Goal: Task Accomplishment & Management: Use online tool/utility

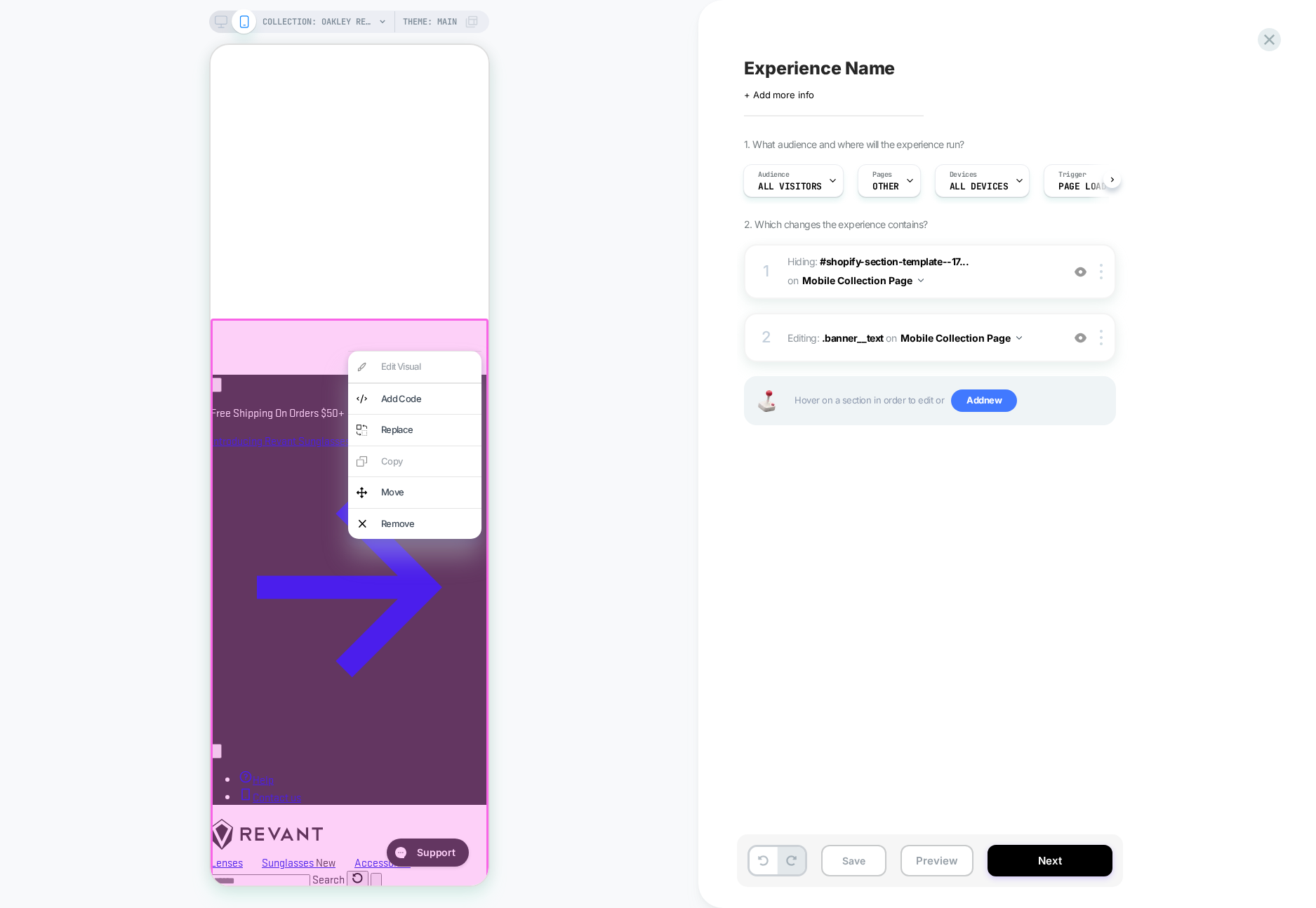
scroll to position [0, 241]
click at [417, 364] on div "Edit Visual Add Code Replace Copy Move Remove" at bounding box center [414, 444] width 134 height 188
click at [415, 403] on div "Add Code" at bounding box center [426, 399] width 92 height 14
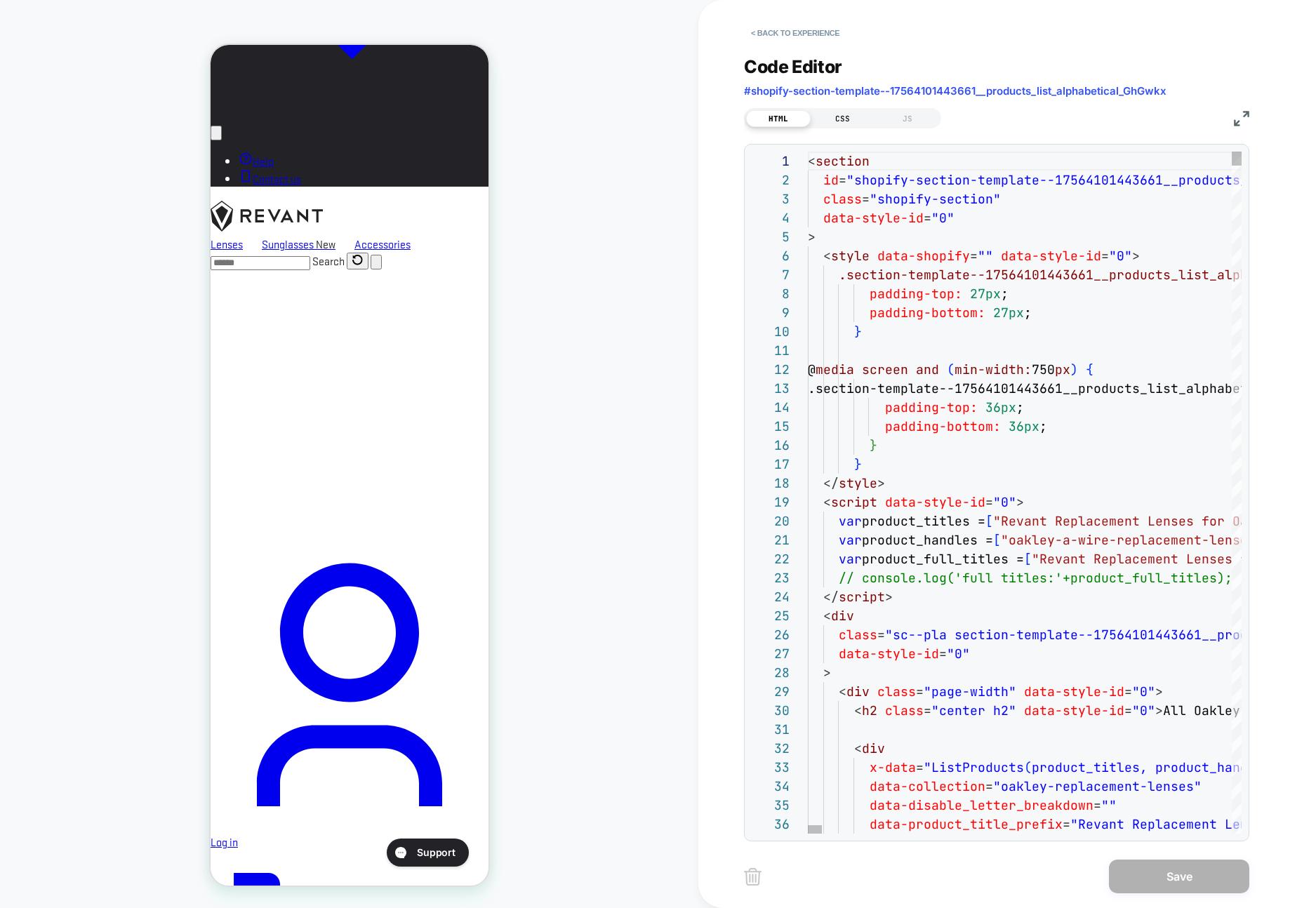
scroll to position [1500, 0]
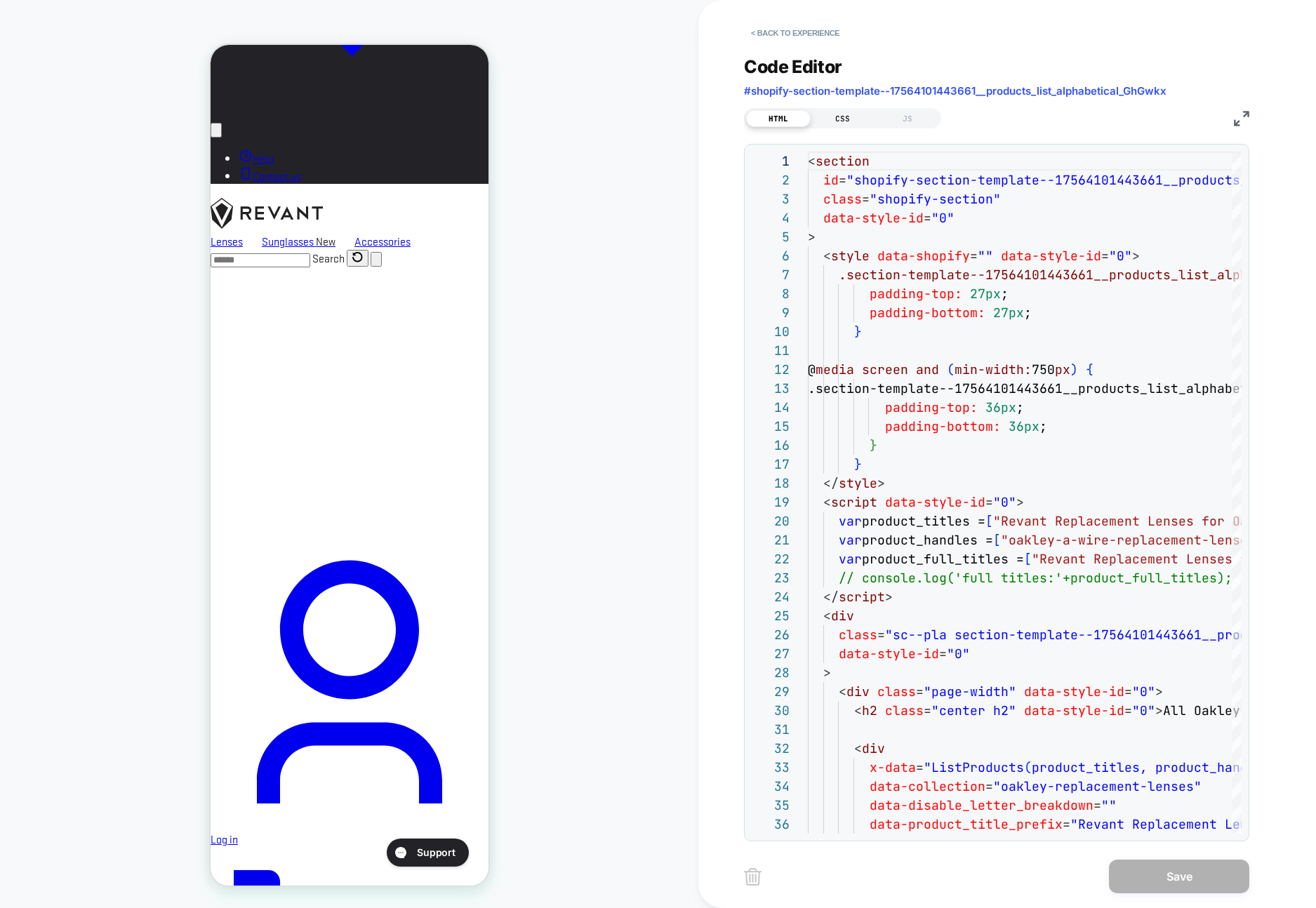
click at [838, 118] on div "CSS" at bounding box center [843, 119] width 65 height 17
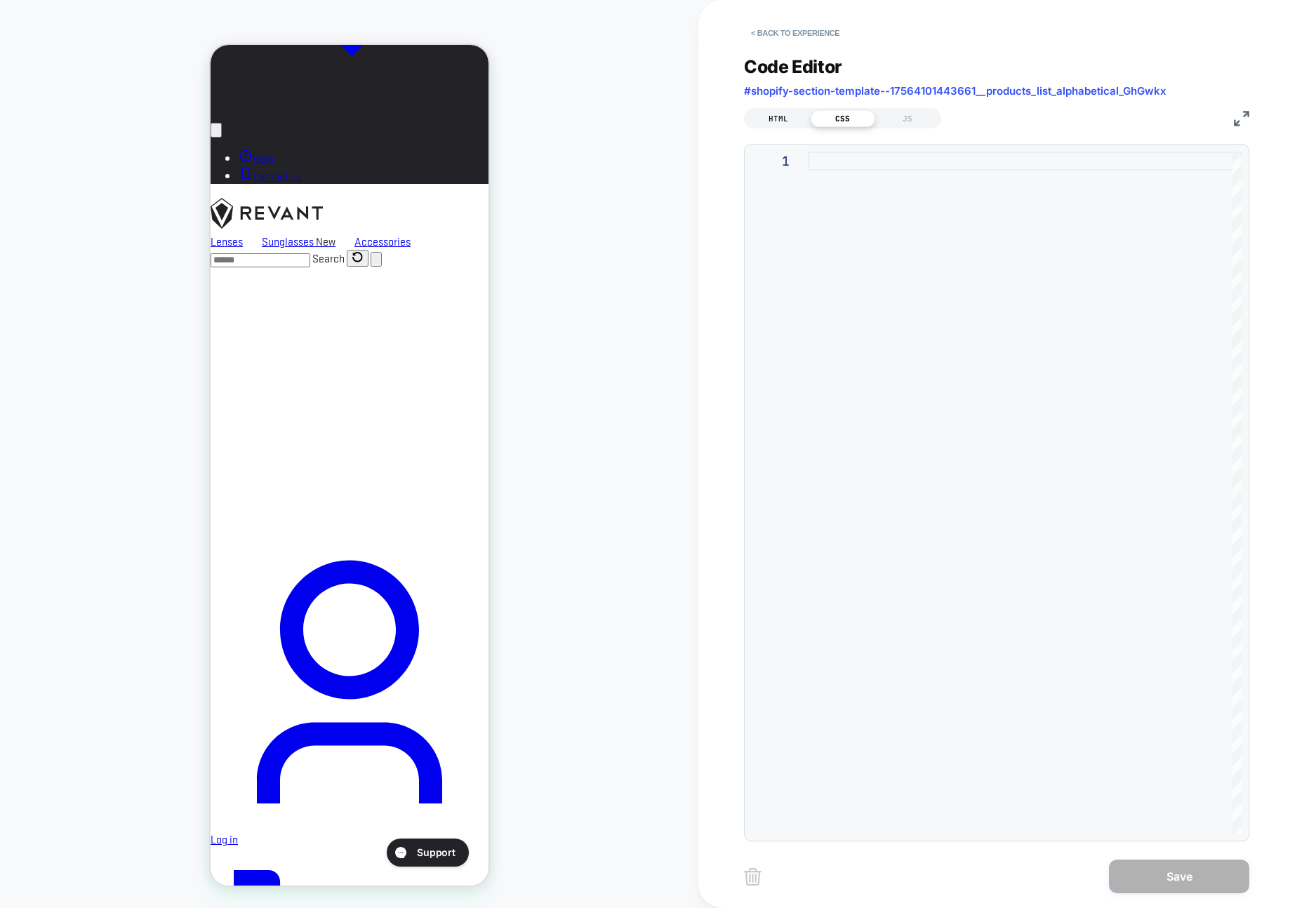
click at [791, 118] on div "HTML" at bounding box center [778, 119] width 65 height 17
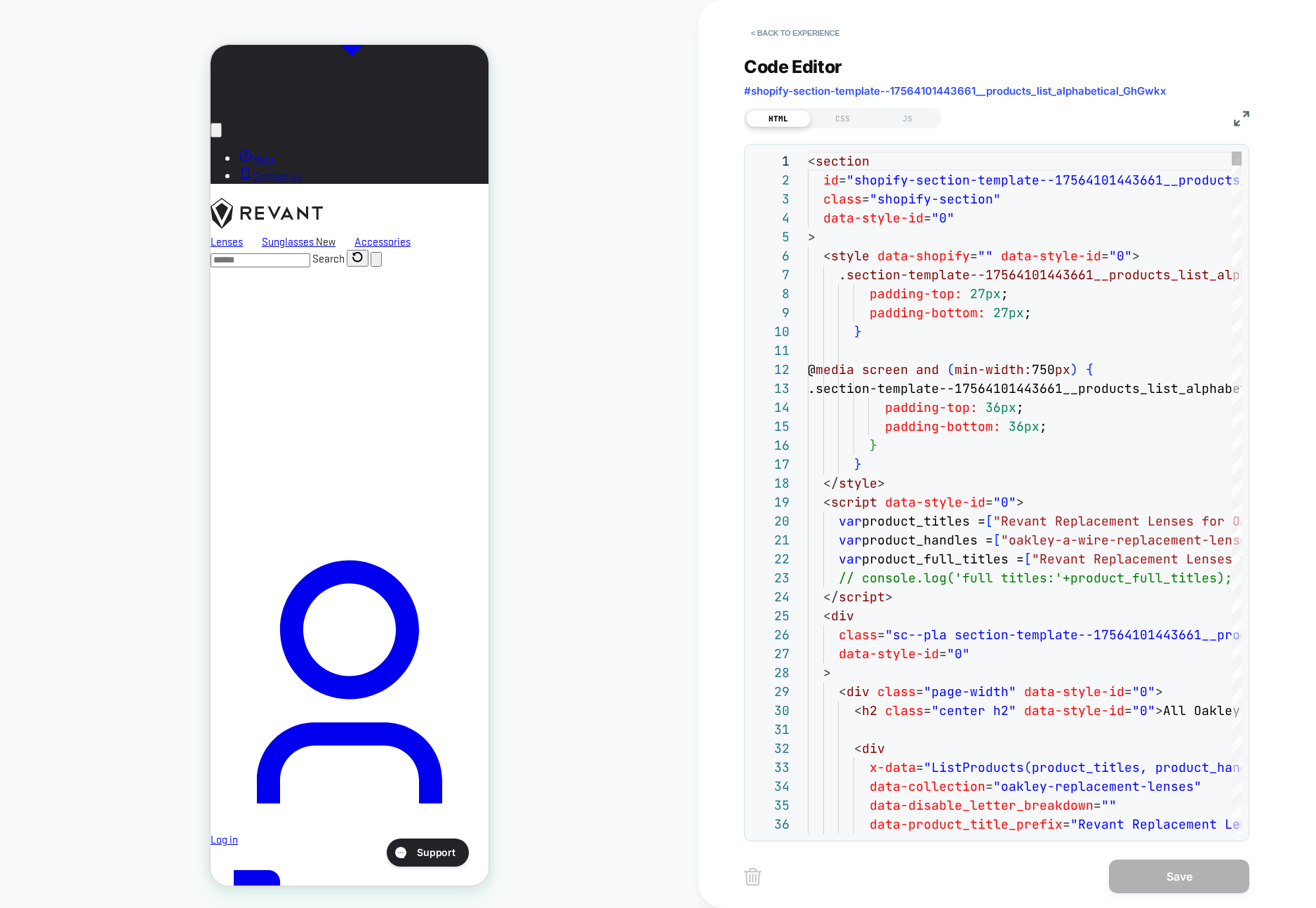
scroll to position [0, 241]
click at [809, 93] on span "#shopify-section-template--17564101443661__products_list_alphabetical_GhGwkx" at bounding box center [955, 91] width 422 height 13
copy div "#shopify-section-template--17564101443661__products_list_alphabetical_GhGwkx HT…"
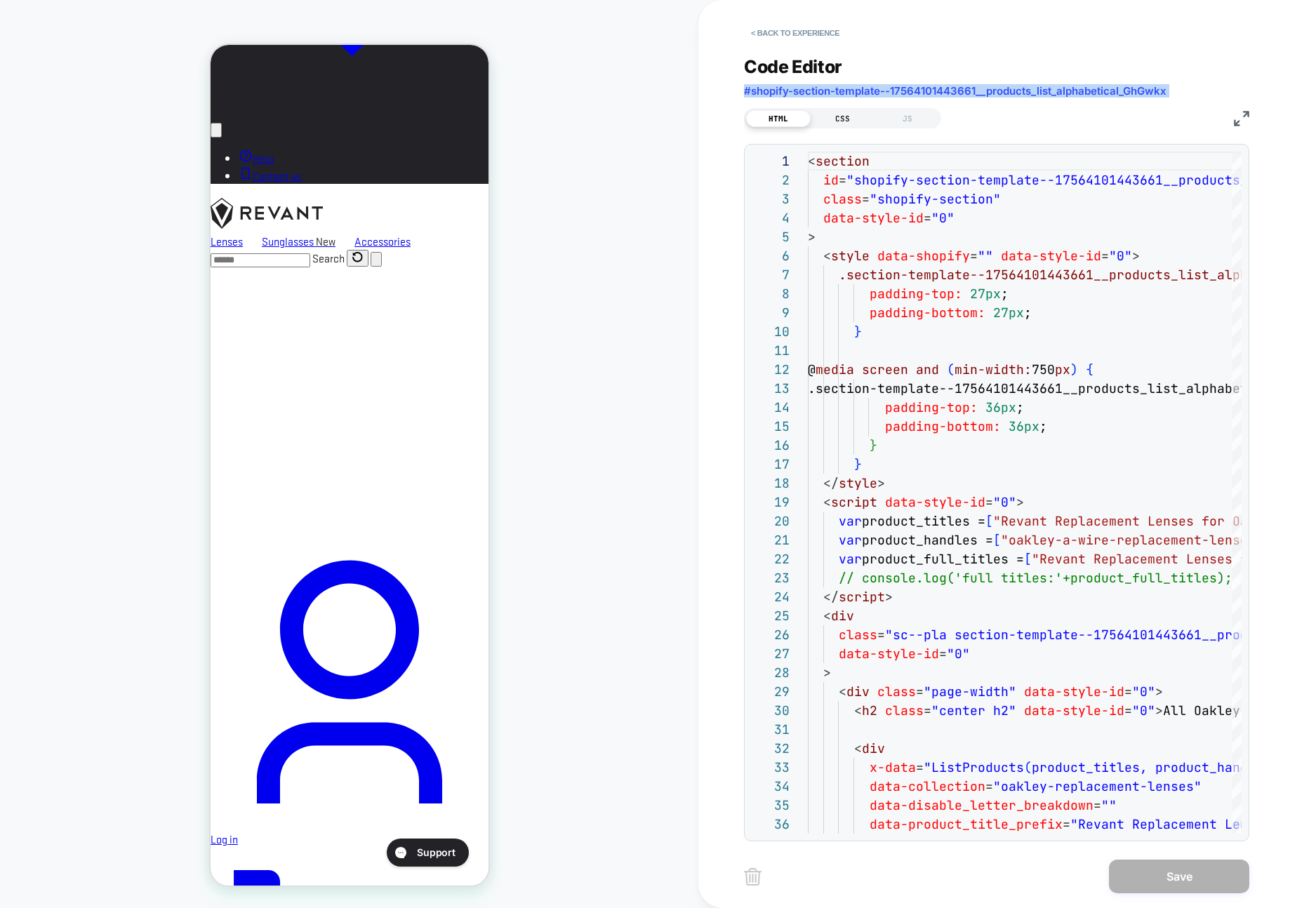
click at [832, 118] on div "CSS" at bounding box center [843, 119] width 65 height 17
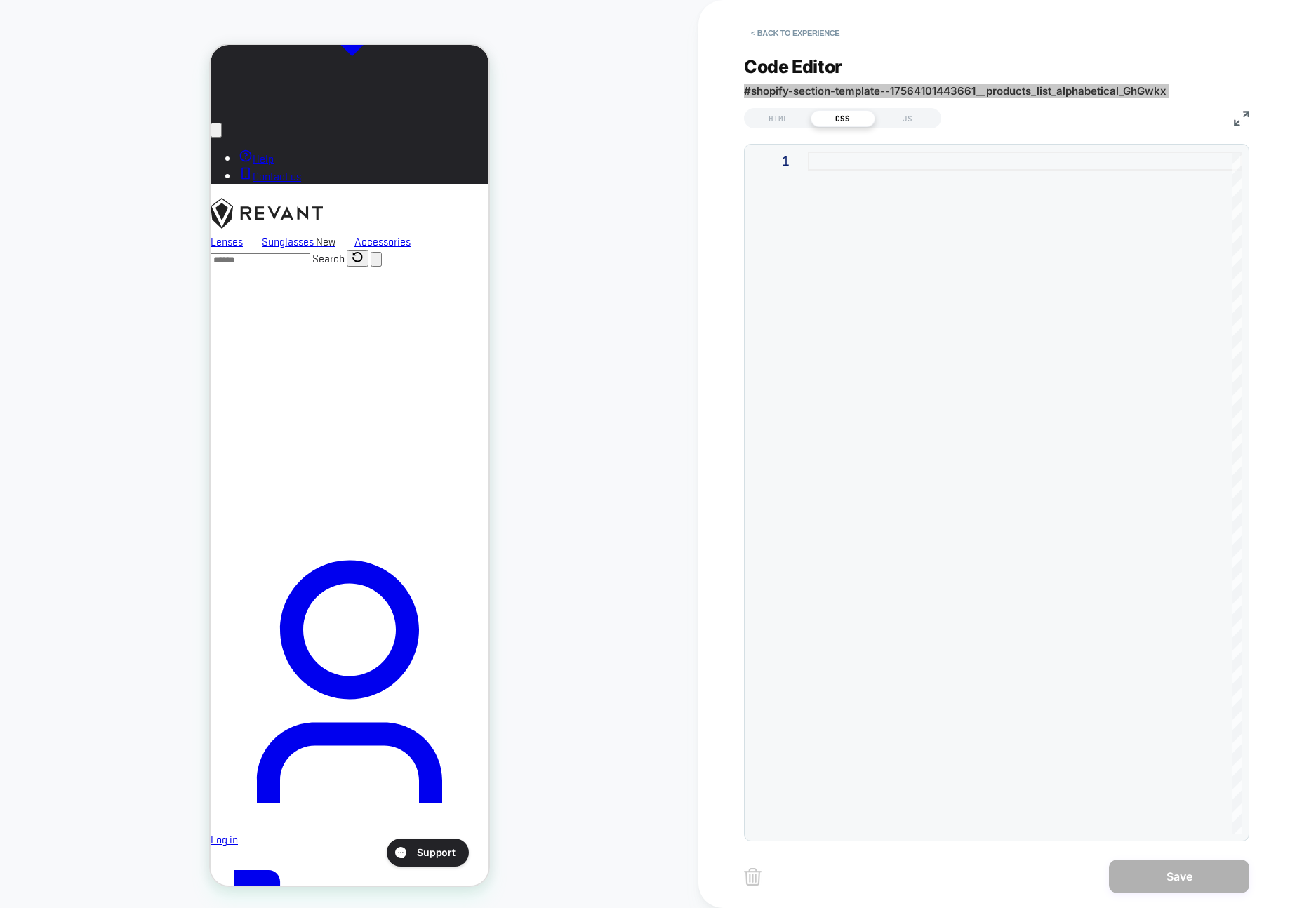
scroll to position [0, 0]
click at [1141, 253] on div at bounding box center [1024, 492] width 434 height 682
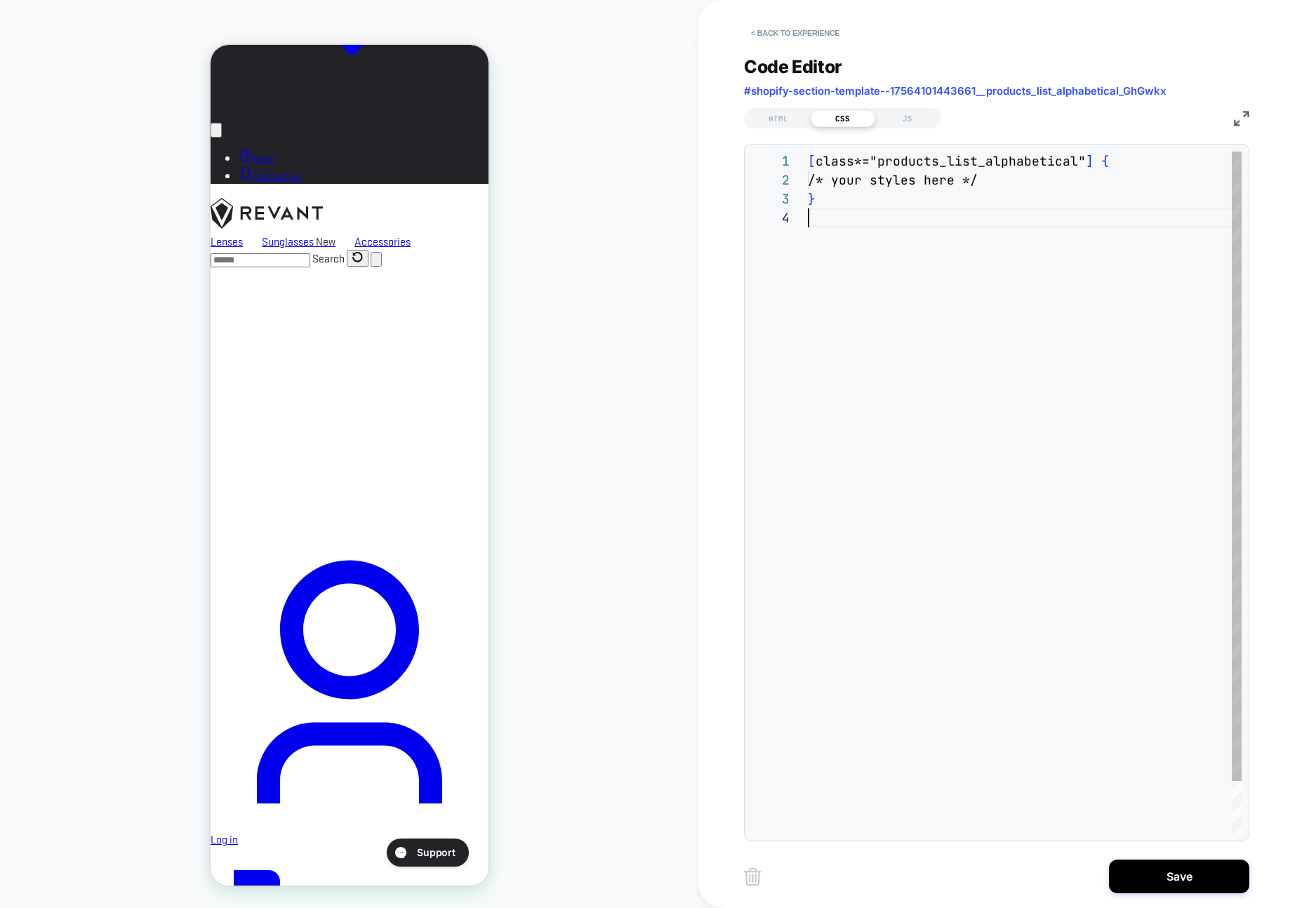
scroll to position [57, 0]
drag, startPoint x: 1000, startPoint y: 179, endPoint x: 823, endPoint y: 184, distance: 177.1
click at [823, 184] on div "[ class *= "products_list_alphabetical" ] { /* your styles here */ }" at bounding box center [1024, 521] width 434 height 739
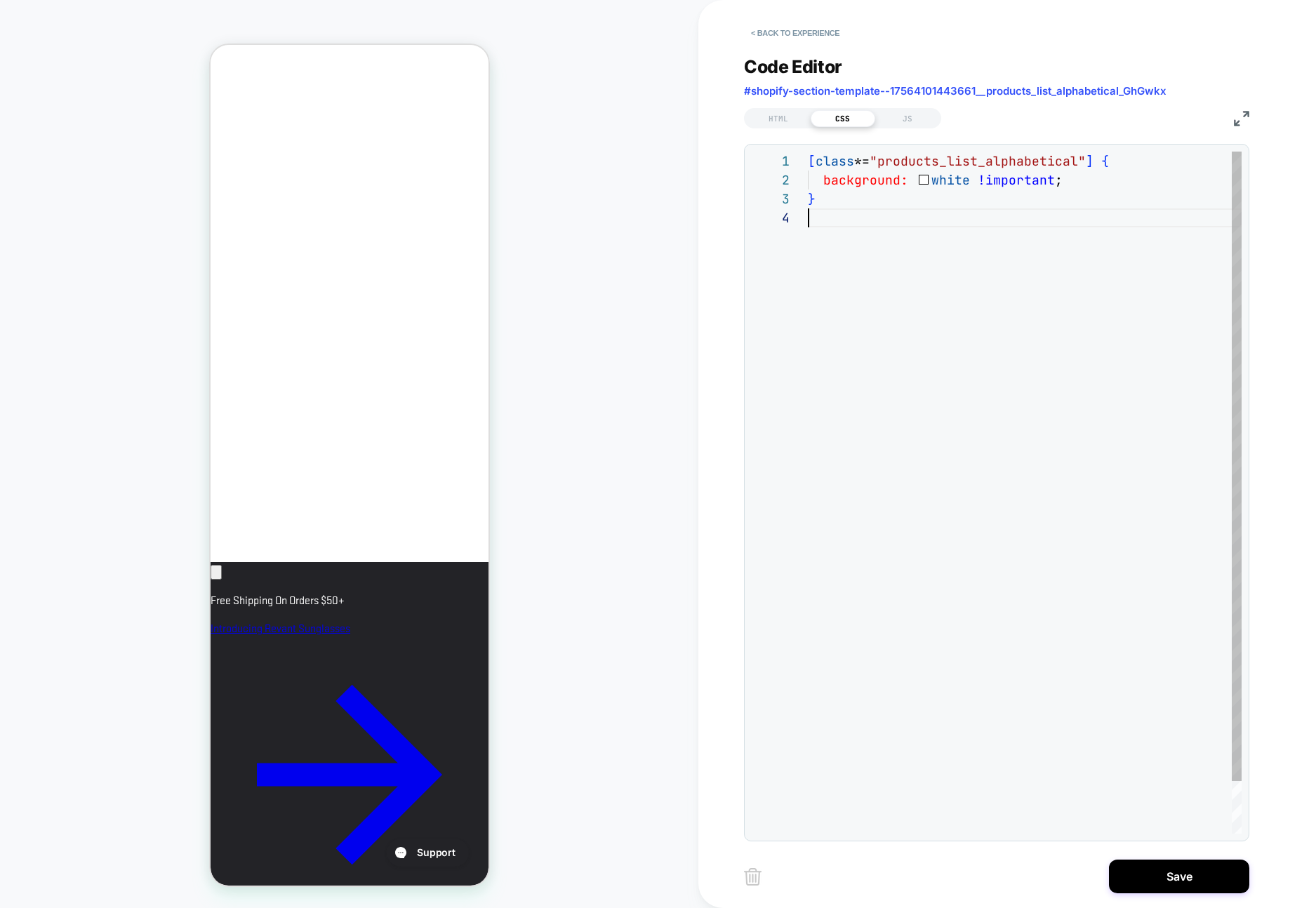
click at [833, 219] on div "[ class *= "products_list_alphabetical" ] { background: white !important ; }" at bounding box center [1024, 521] width 434 height 739
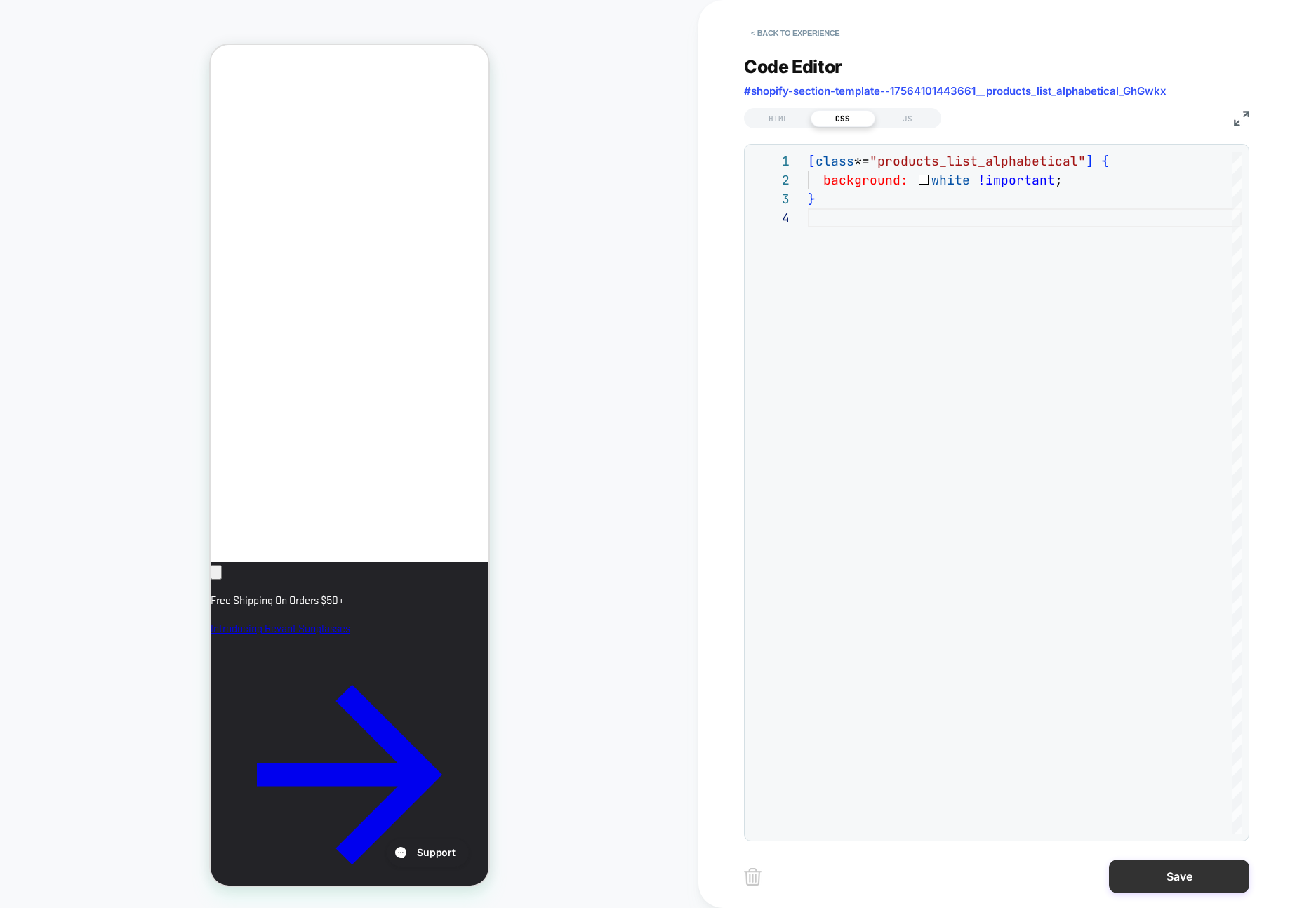
type textarea "**********"
click at [1176, 873] on button "Save" at bounding box center [1179, 876] width 140 height 33
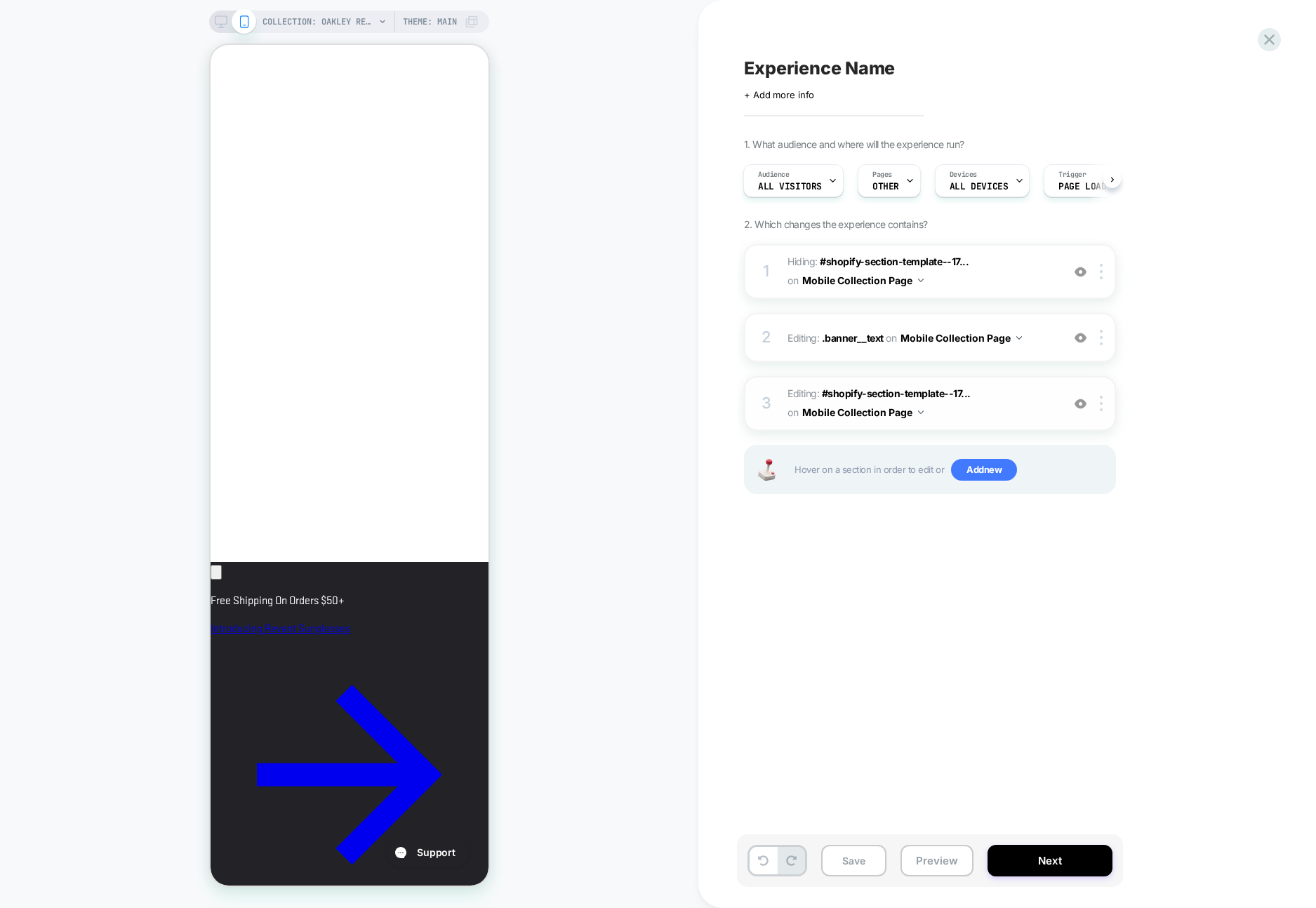
click at [1025, 409] on span "Editing : #shopify-section-template--17... #shopify-section-template--175641014…" at bounding box center [921, 403] width 267 height 38
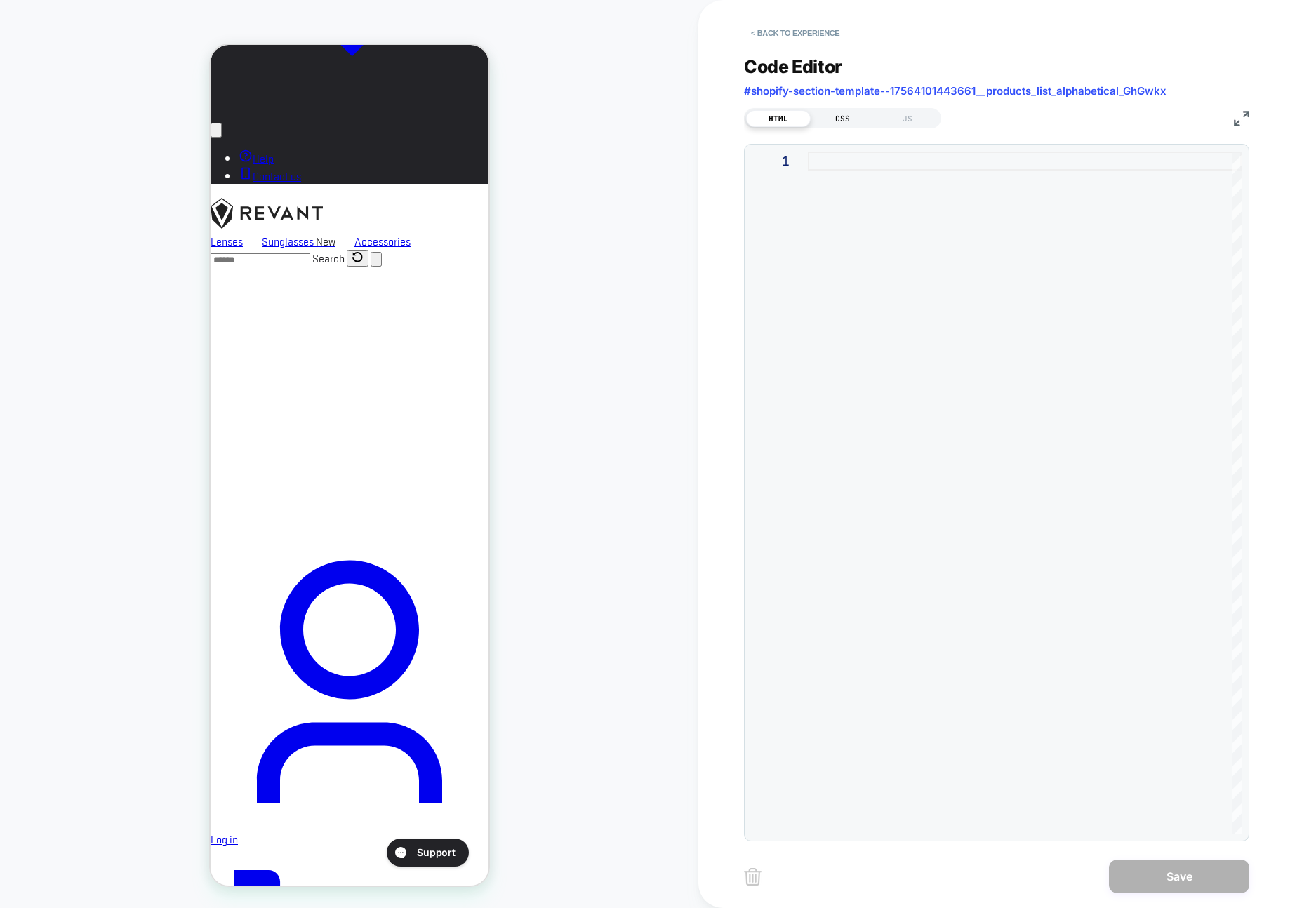
click at [852, 118] on div "CSS" at bounding box center [843, 119] width 65 height 17
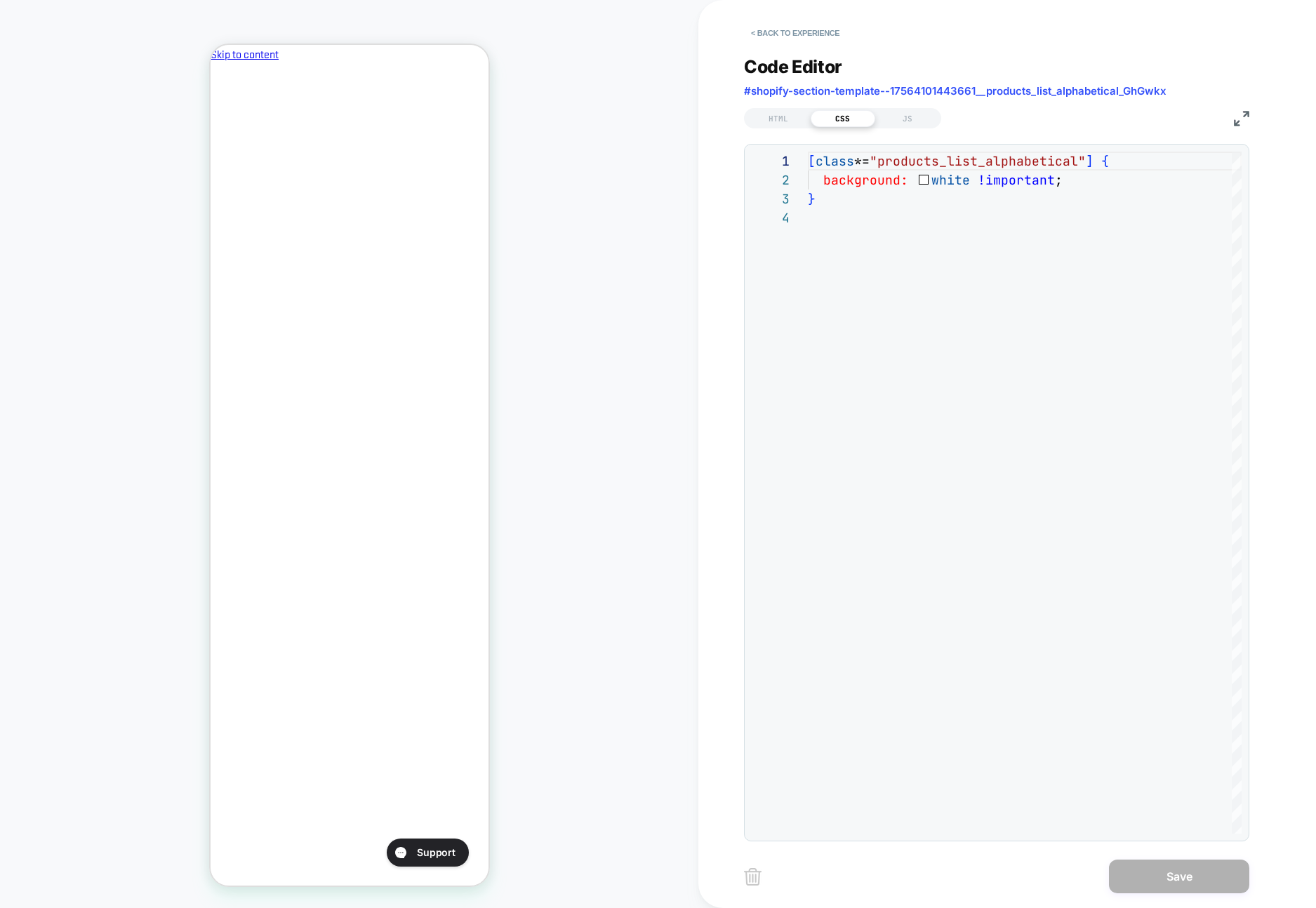
click at [1095, 90] on span "#shopify-section-template--17564101443661__products_list_alphabetical_GhGwkx" at bounding box center [955, 91] width 422 height 13
copy div "#shopify-section-template--17564101443661__products_list_alphabetical_GhGwkx HT…"
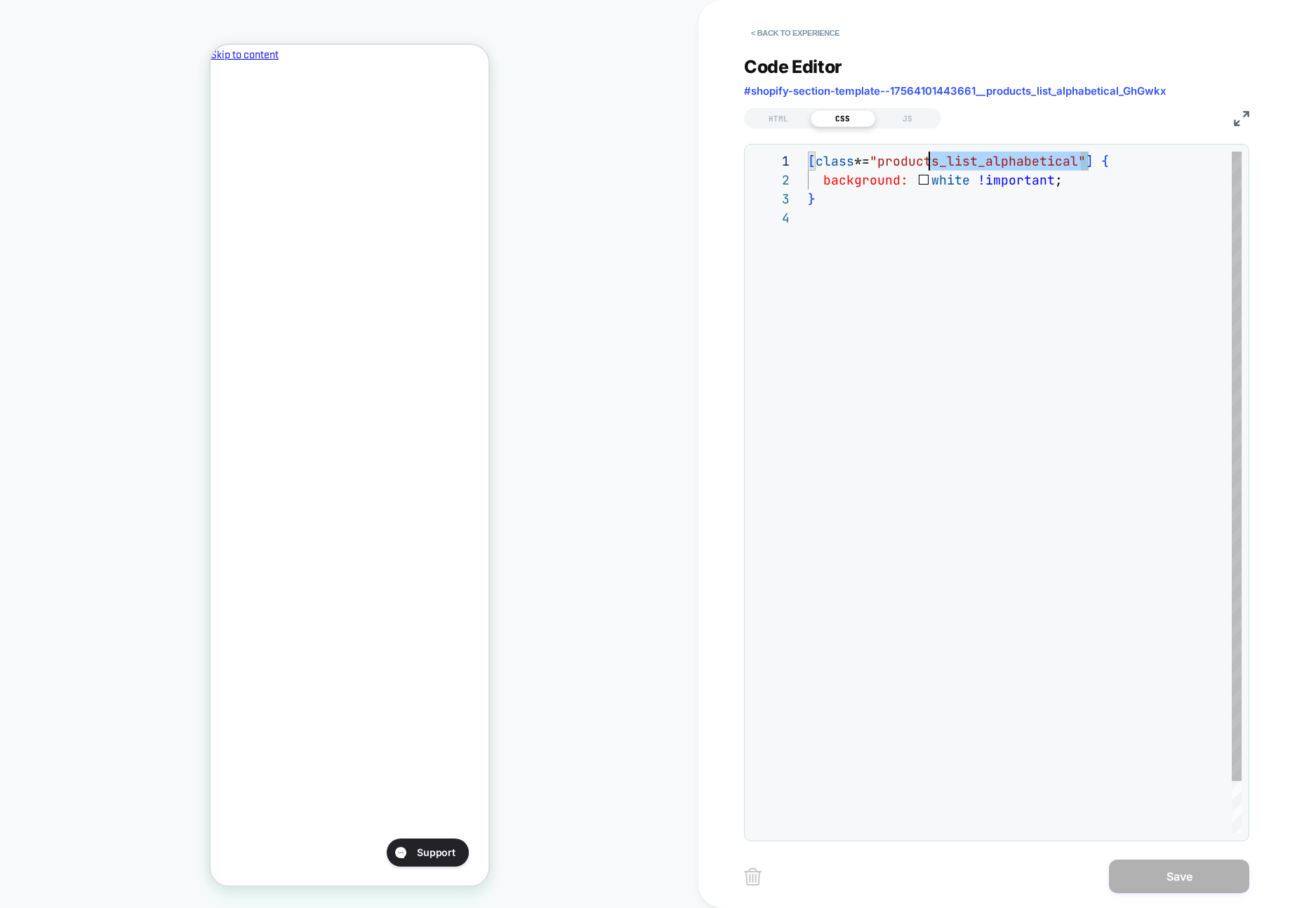
scroll to position [0, 15]
drag, startPoint x: 1085, startPoint y: 161, endPoint x: 787, endPoint y: 155, distance: 298.1
click at [808, 155] on div "[ class *= "products_list_alphabetical" ] { background: white !important ; }" at bounding box center [1024, 521] width 434 height 739
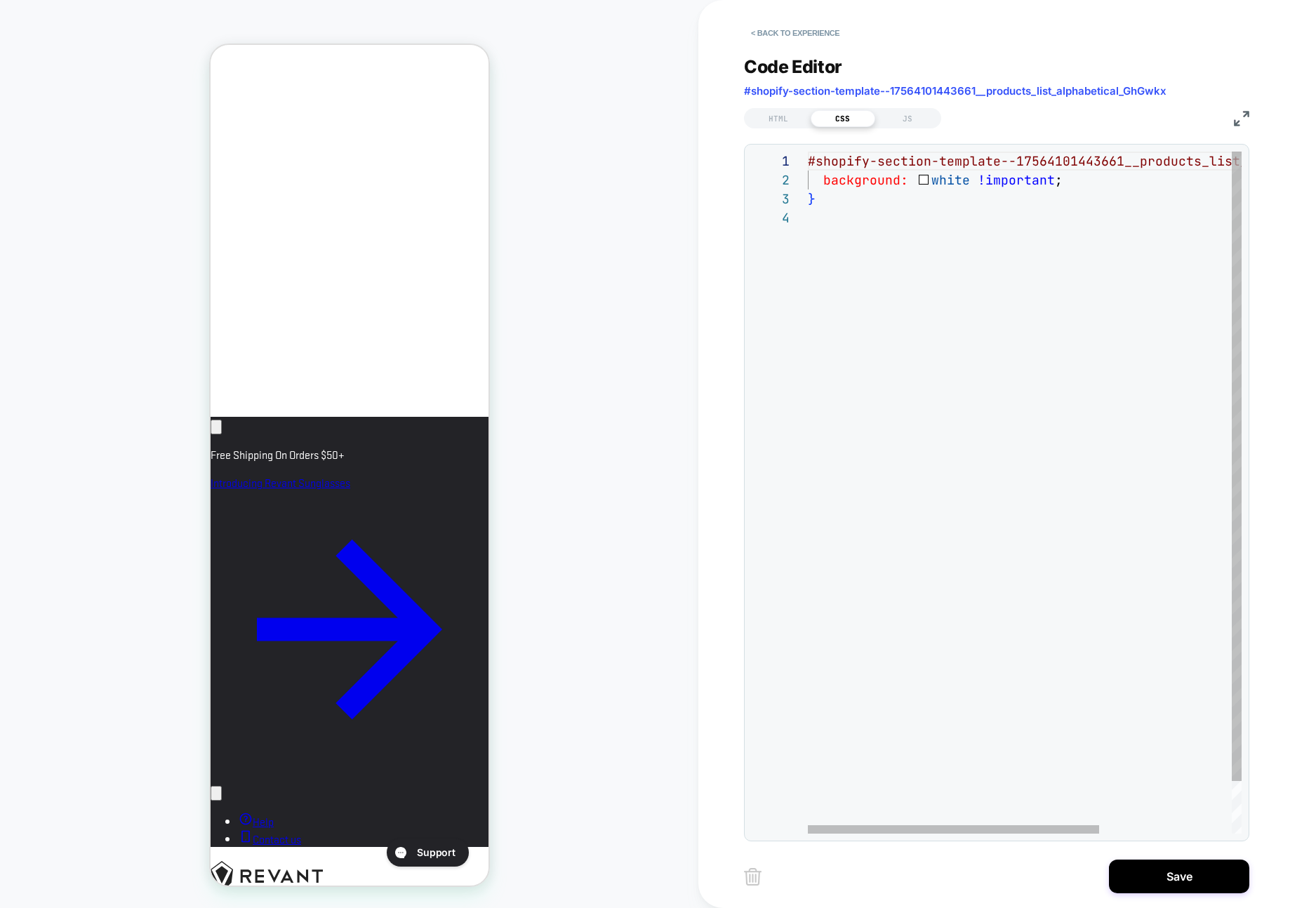
click at [814, 160] on div "#shopify-section-template--17564101443661__product s_list_alphabetical_GhGwkx {…" at bounding box center [1123, 521] width 631 height 739
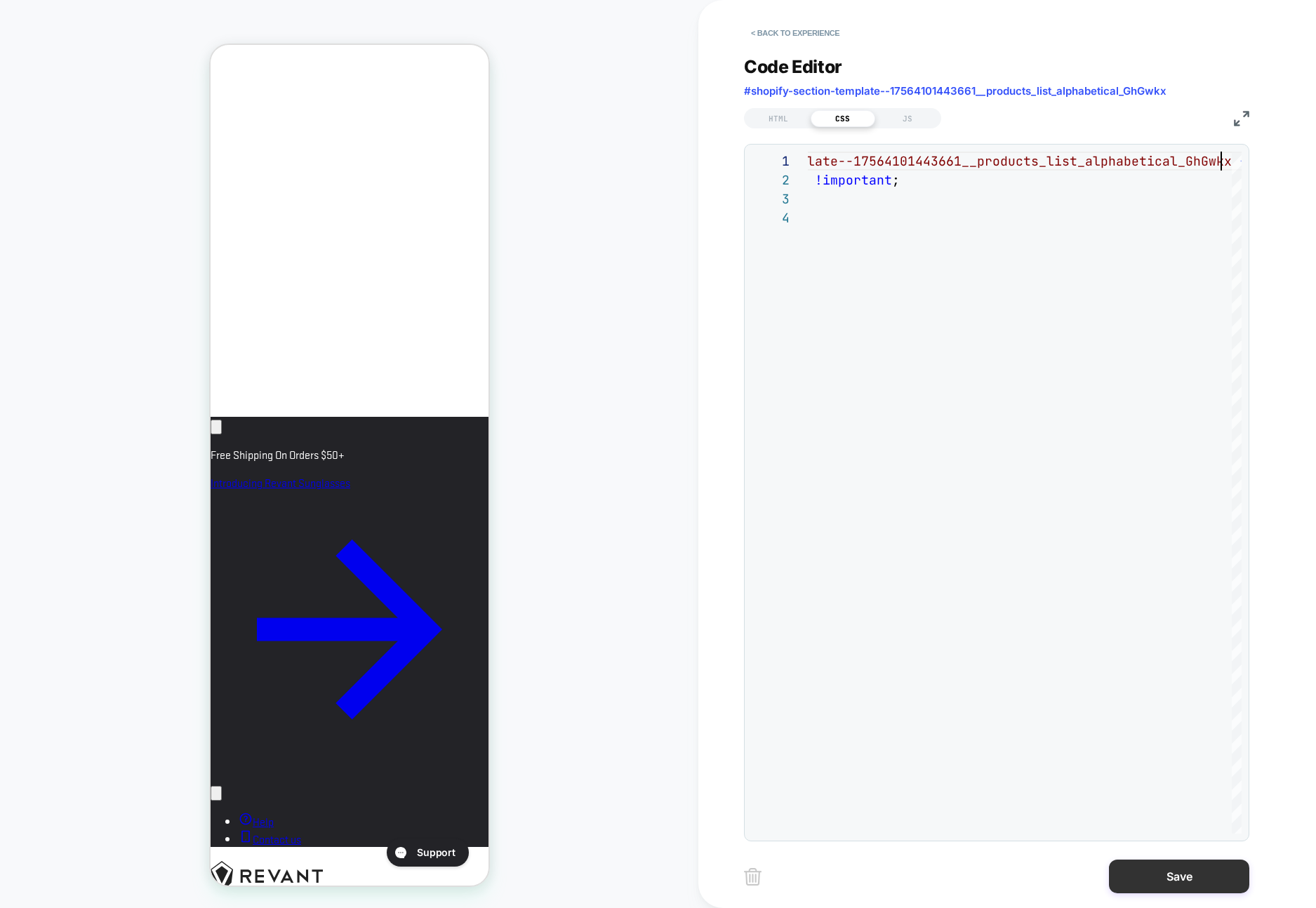
type textarea "**********"
click at [1144, 870] on button "Save" at bounding box center [1179, 876] width 140 height 33
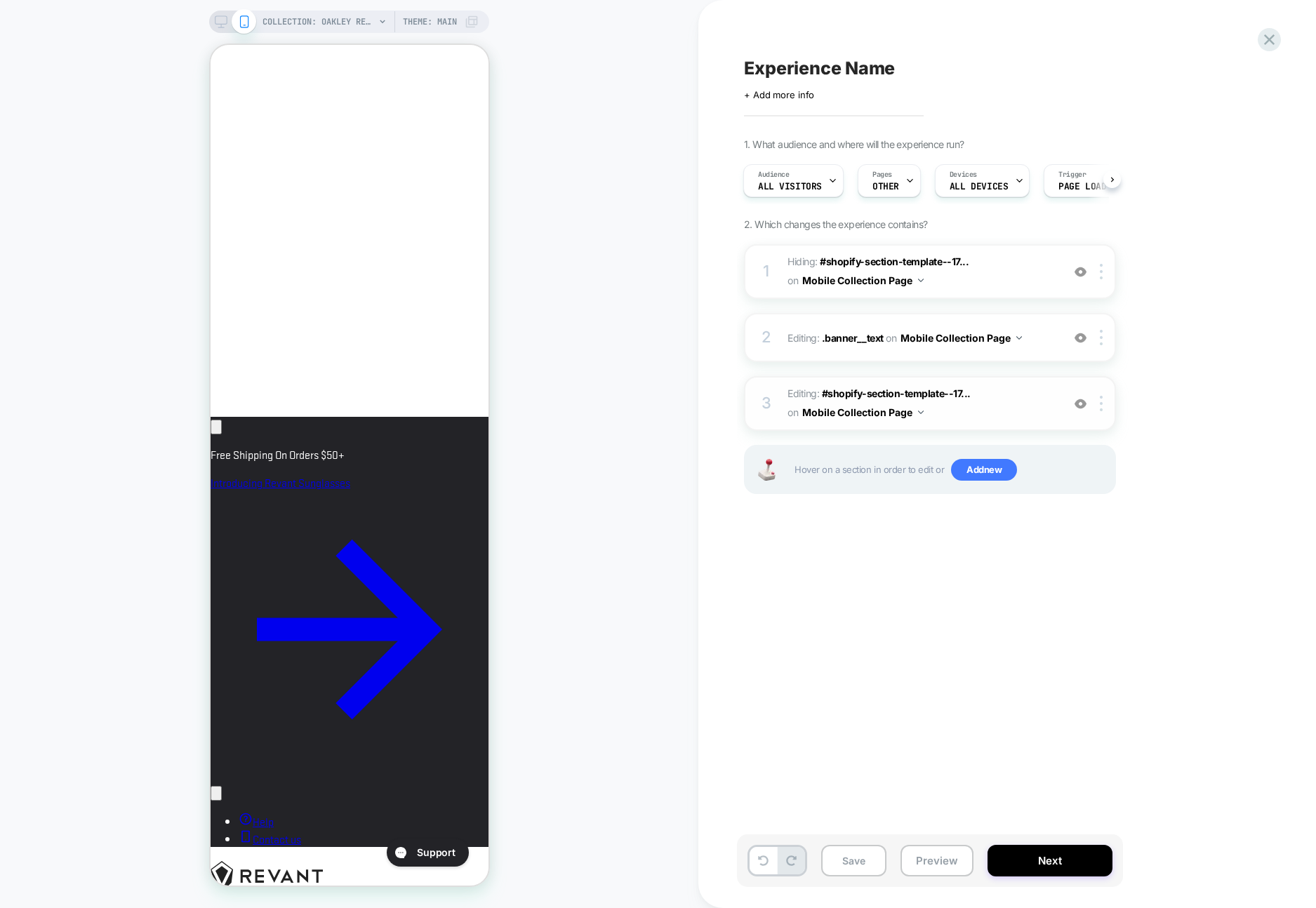
click at [1080, 402] on img at bounding box center [1080, 403] width 12 height 12
